Goal: Find specific page/section: Find specific page/section

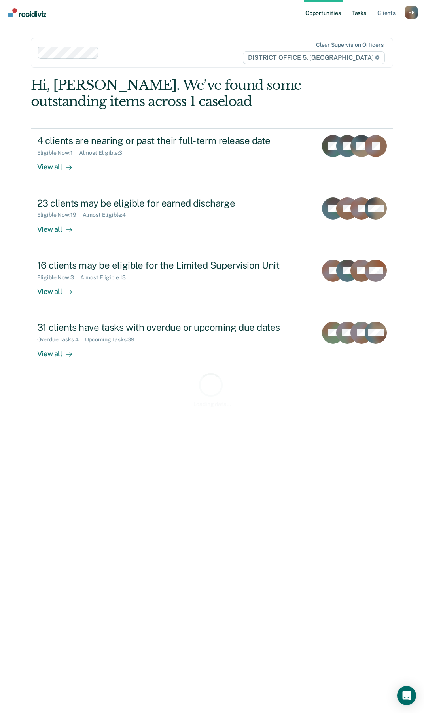
click at [357, 8] on link "Tasks" at bounding box center [359, 12] width 17 height 25
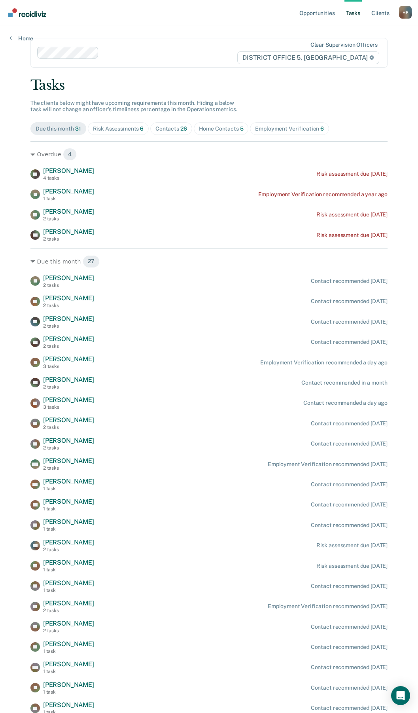
click at [217, 129] on div "Home Contacts 5" at bounding box center [221, 128] width 45 height 7
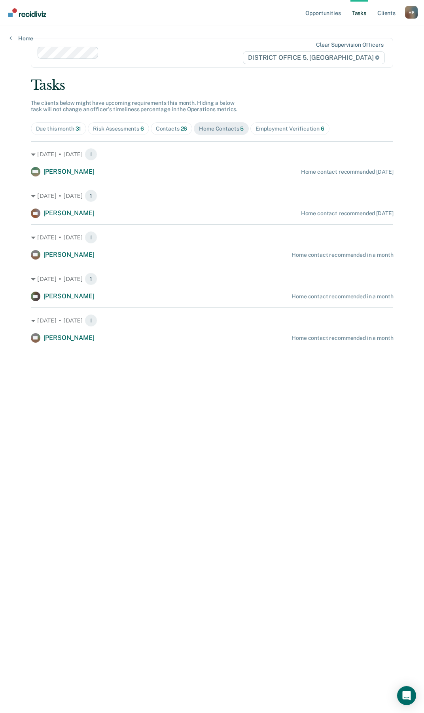
click at [288, 131] on div "Employment Verification 6" at bounding box center [290, 128] width 69 height 7
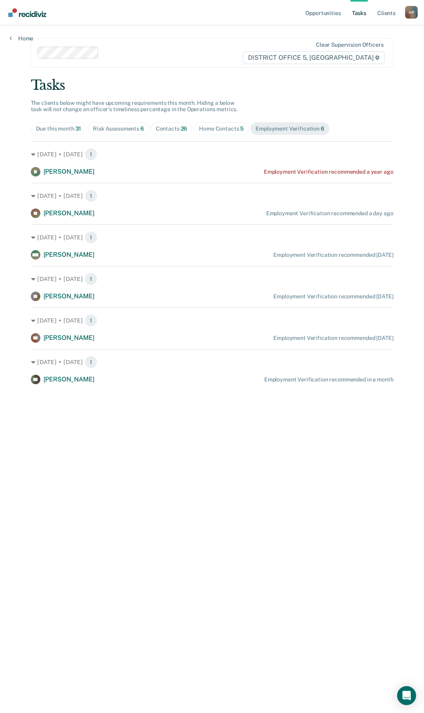
click at [217, 129] on div "Home Contacts 5" at bounding box center [221, 128] width 45 height 7
